Goal: Information Seeking & Learning: Learn about a topic

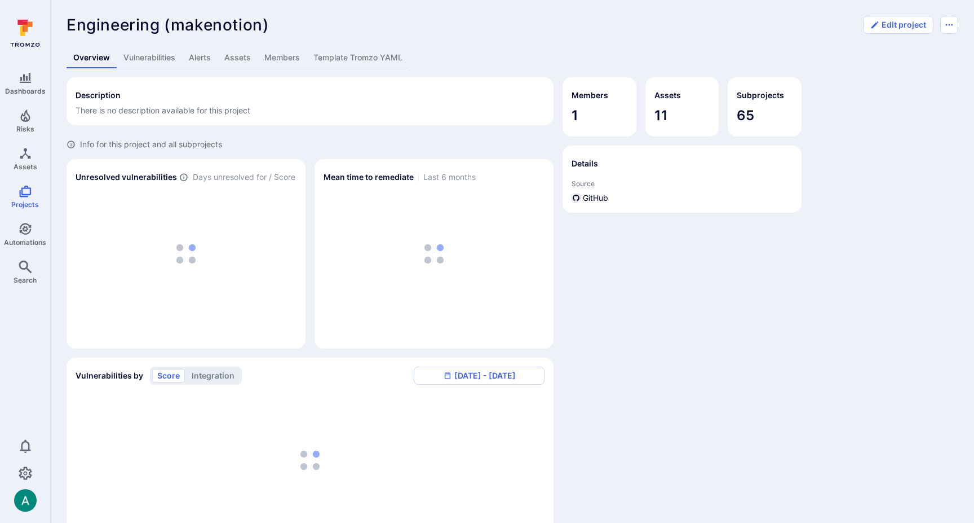
click at [341, 57] on link "Template Tromzo YAML" at bounding box center [358, 57] width 103 height 21
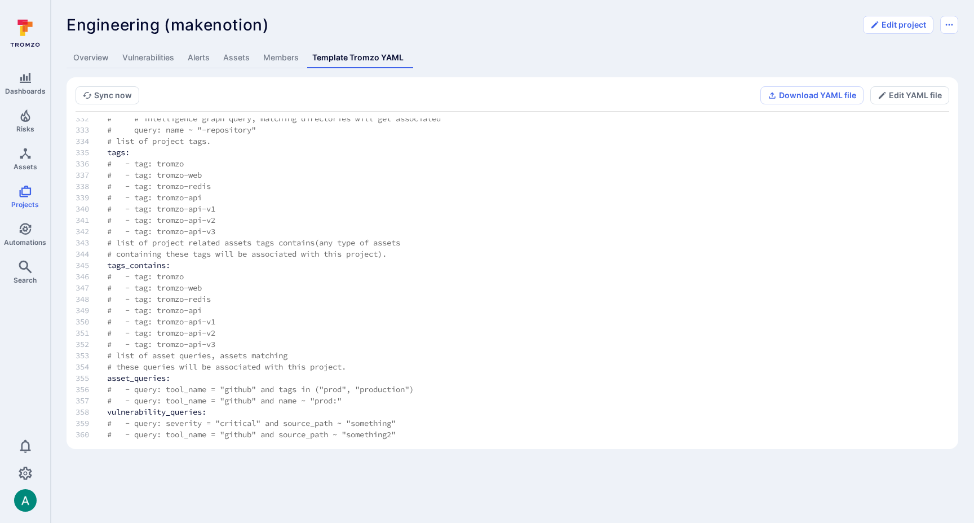
scroll to position [3739, 0]
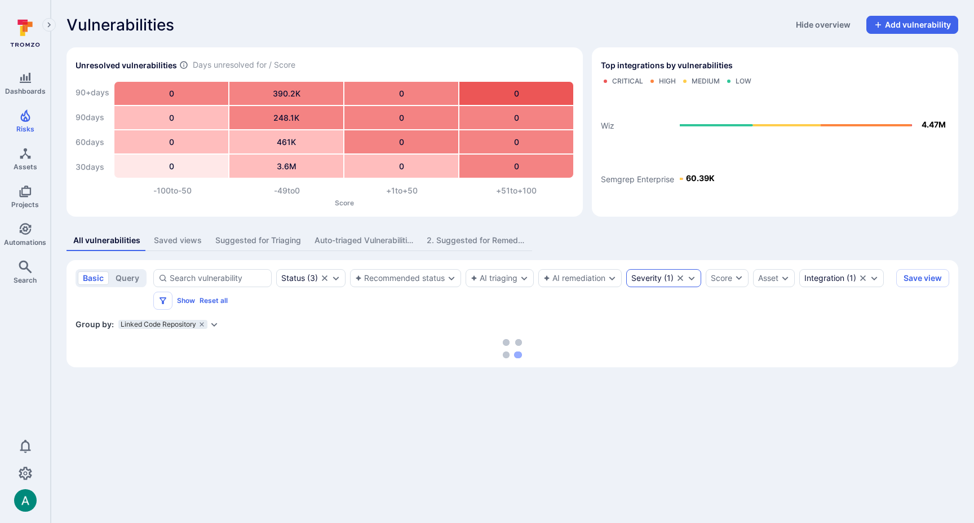
click at [696, 279] on icon "Expand dropdown" at bounding box center [691, 278] width 9 height 9
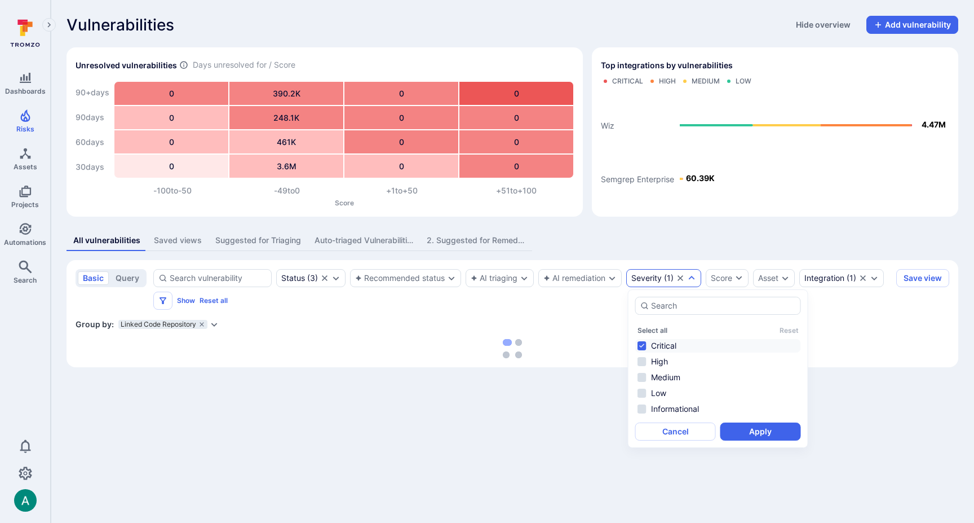
click at [695, 279] on icon "Expand dropdown" at bounding box center [692, 278] width 6 height 4
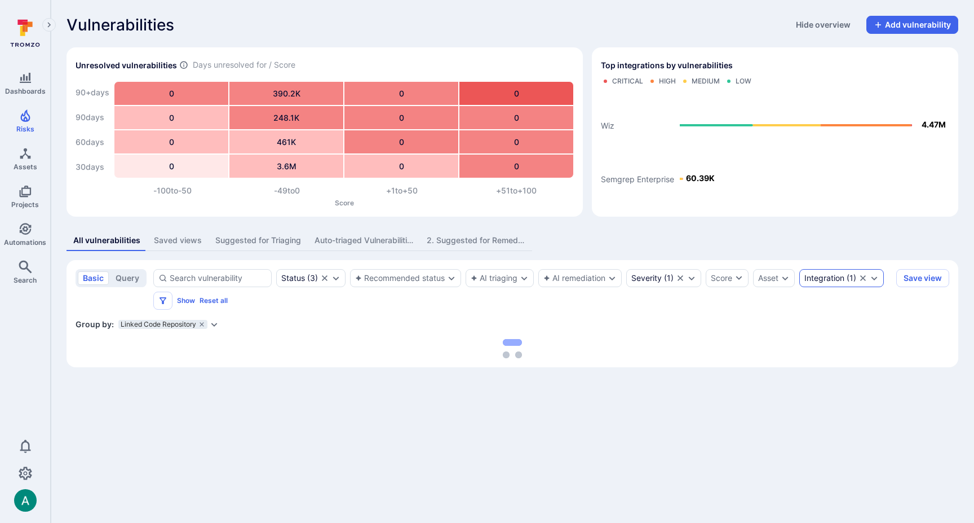
click at [879, 276] on icon "Expand dropdown" at bounding box center [874, 278] width 9 height 9
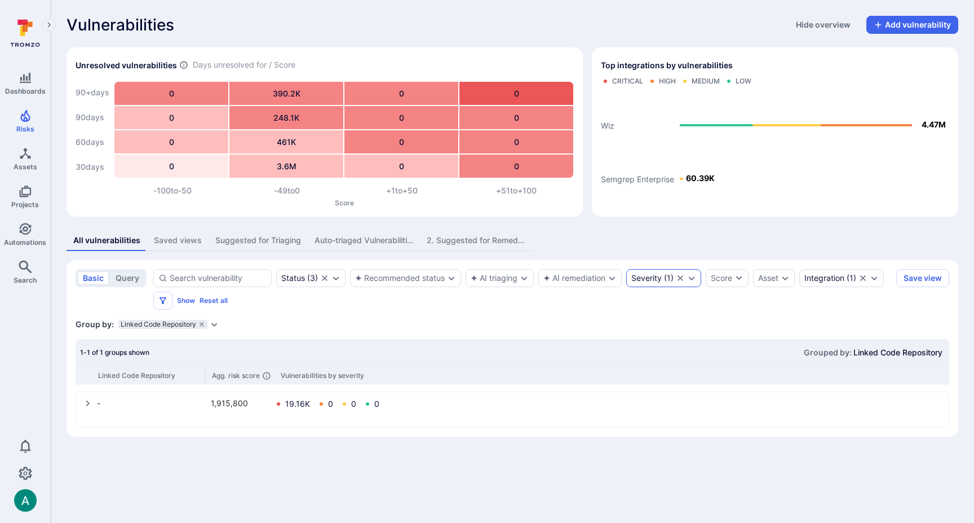
click at [694, 277] on icon "Expand dropdown" at bounding box center [691, 278] width 9 height 9
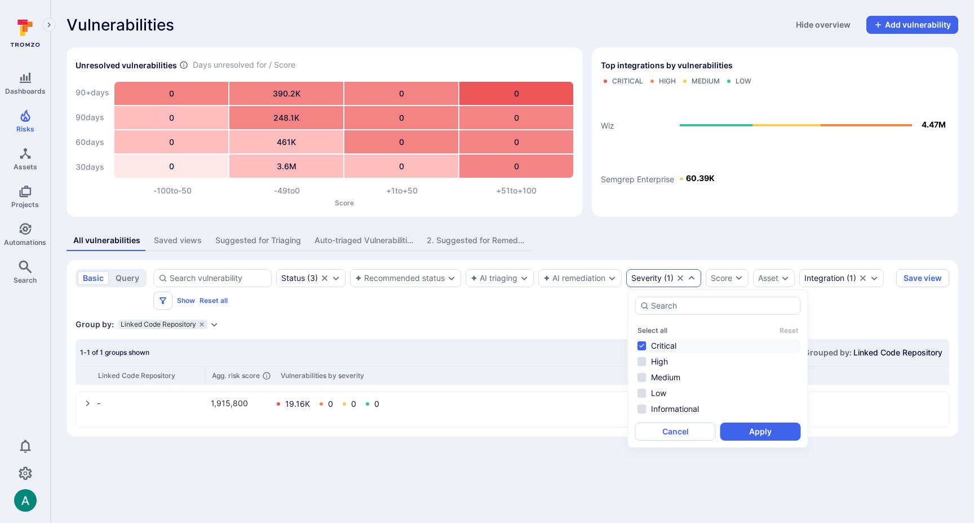
click at [642, 342] on li "Critical" at bounding box center [719, 346] width 166 height 14
click at [761, 435] on button "Apply" at bounding box center [761, 431] width 81 height 18
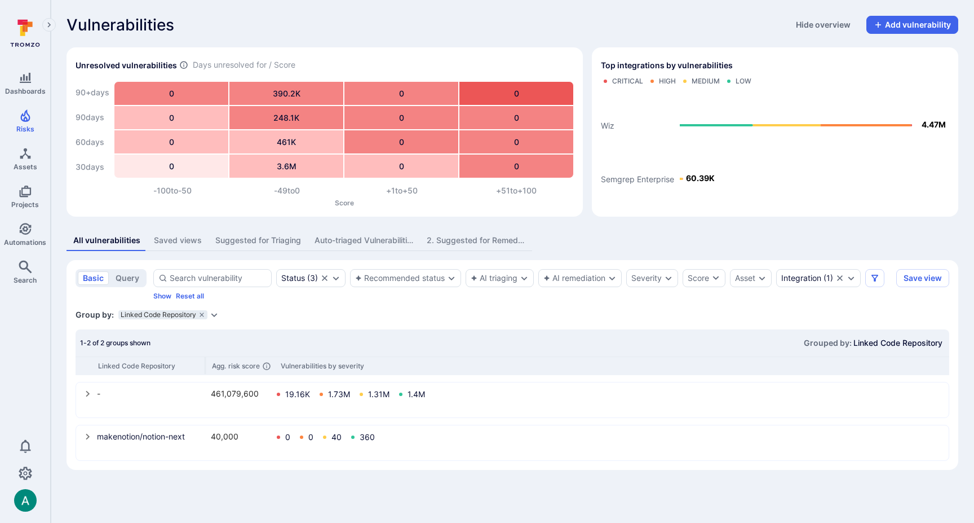
click at [86, 435] on icon "select group" at bounding box center [87, 436] width 9 height 9
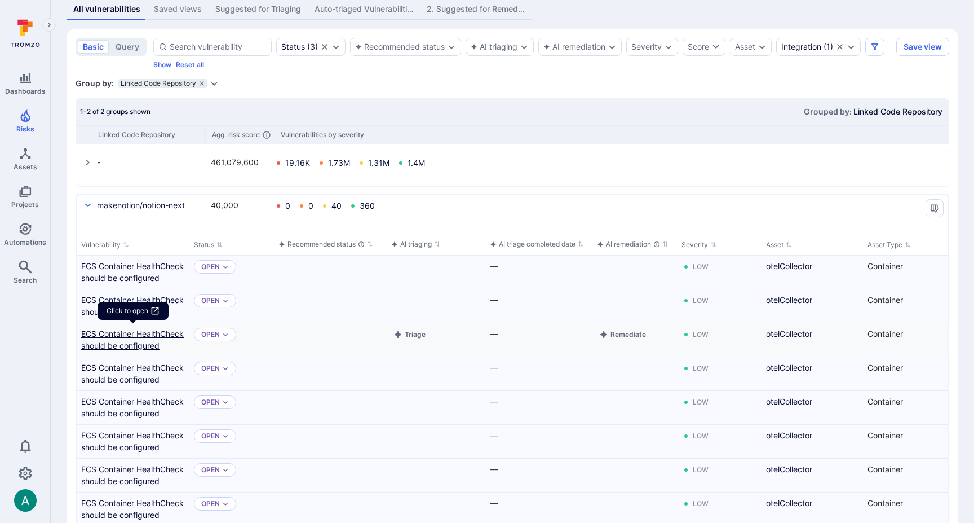
scroll to position [236, 0]
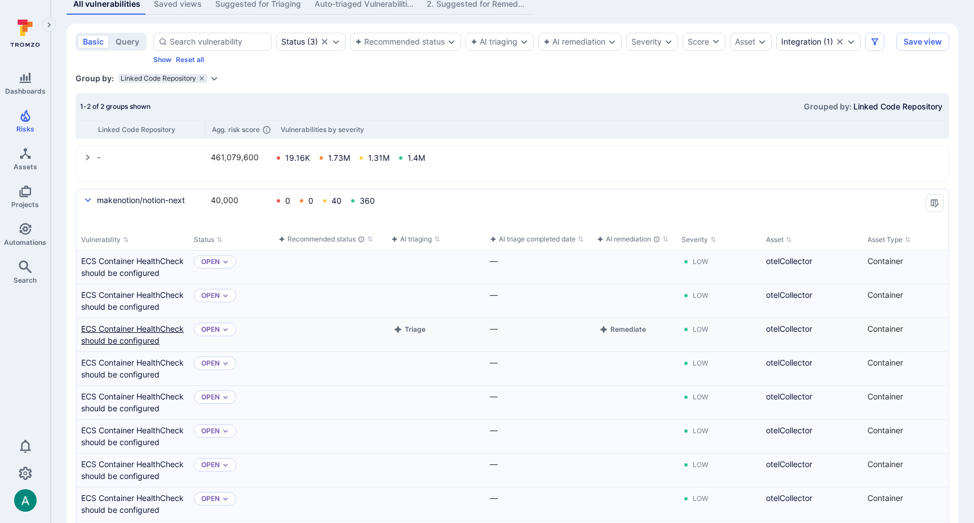
click at [104, 328] on link "ECS Container HealthCheck should be configured" at bounding box center [133, 335] width 104 height 24
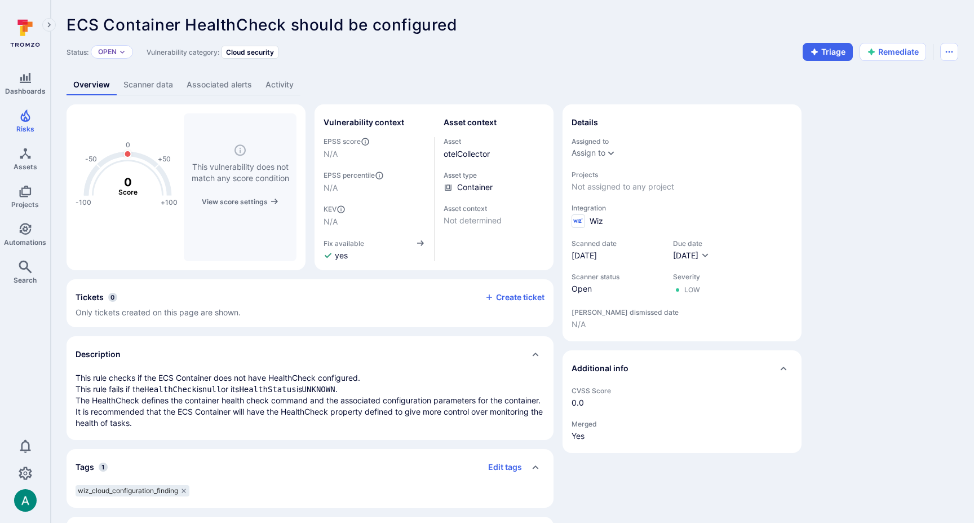
click at [151, 82] on link "Scanner data" at bounding box center [148, 84] width 63 height 21
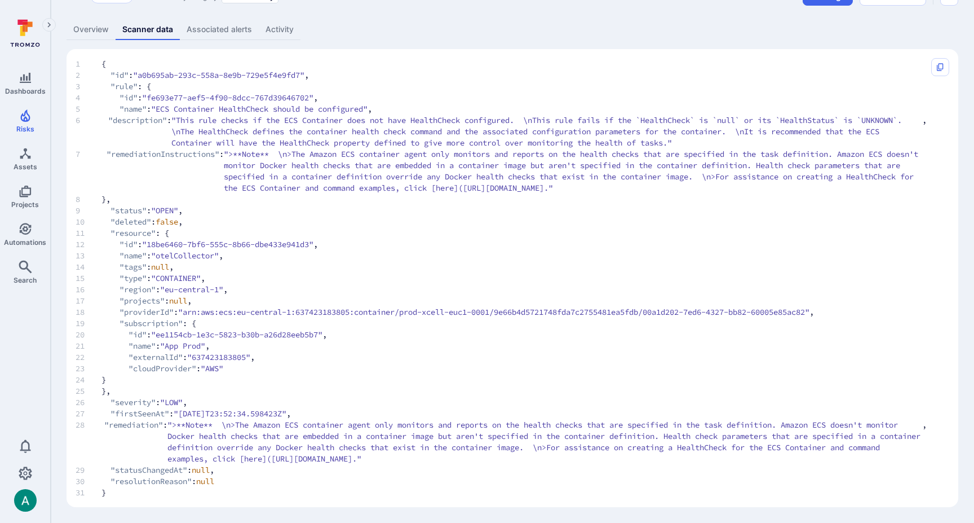
scroll to position [67, 0]
